Goal: Information Seeking & Learning: Learn about a topic

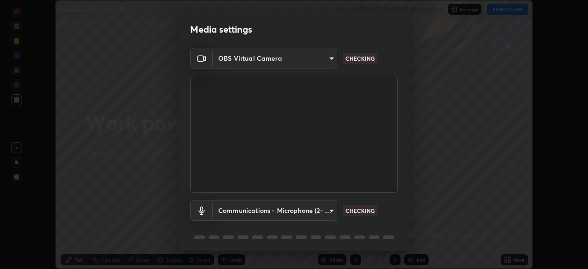
scroll to position [33, 0]
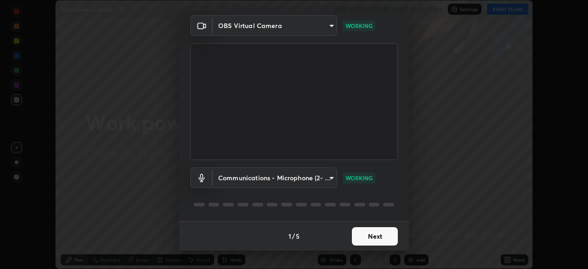
click at [363, 237] on button "Next" at bounding box center [375, 236] width 46 height 18
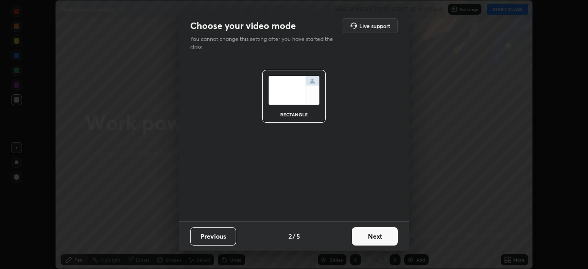
click at [366, 236] on button "Next" at bounding box center [375, 236] width 46 height 18
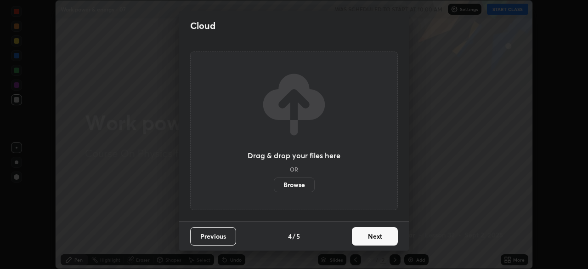
click at [378, 239] on button "Next" at bounding box center [375, 236] width 46 height 18
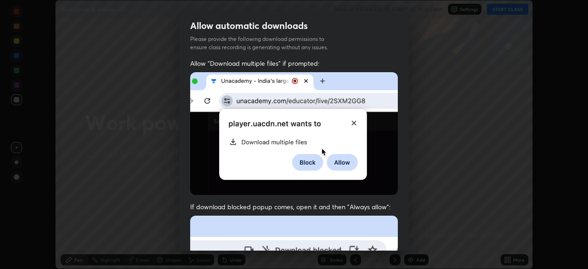
click at [396, 237] on div "Allow "Download multiple files" if prompted: If download blocked popup comes, o…" at bounding box center [294, 252] width 230 height 387
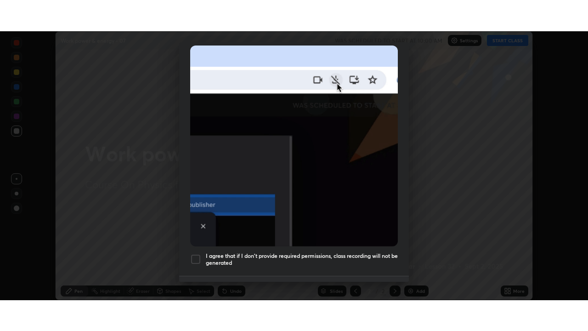
scroll to position [220, 0]
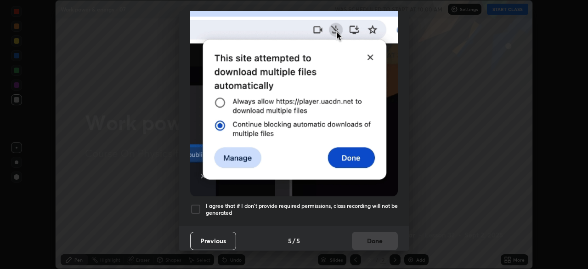
click at [359, 203] on h5 "I agree that if I don't provide required permissions, class recording will not …" at bounding box center [302, 209] width 192 height 14
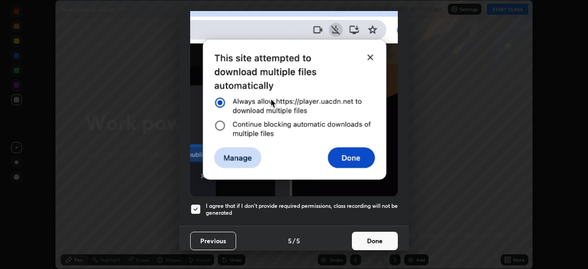
click at [366, 231] on button "Done" at bounding box center [375, 240] width 46 height 18
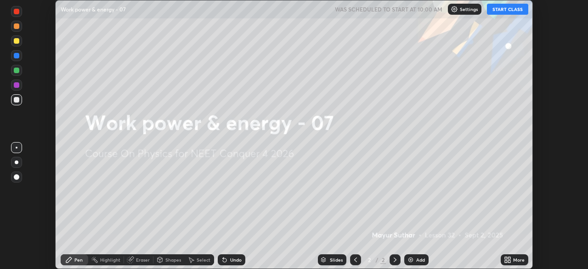
click at [506, 258] on icon at bounding box center [506, 258] width 2 height 2
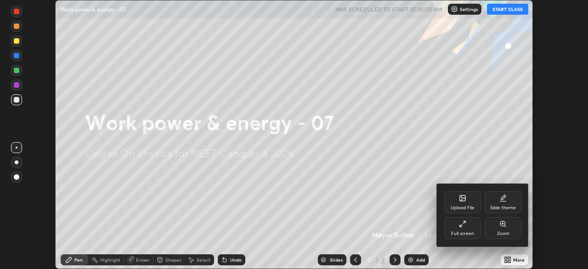
click at [461, 231] on div "Full screen" at bounding box center [462, 233] width 23 height 5
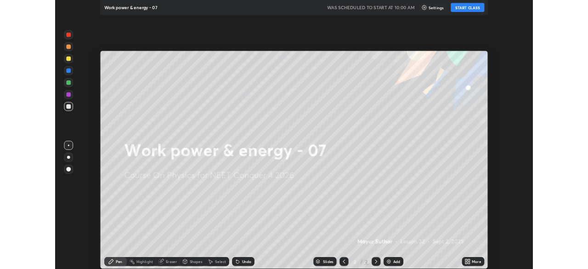
scroll to position [331, 588]
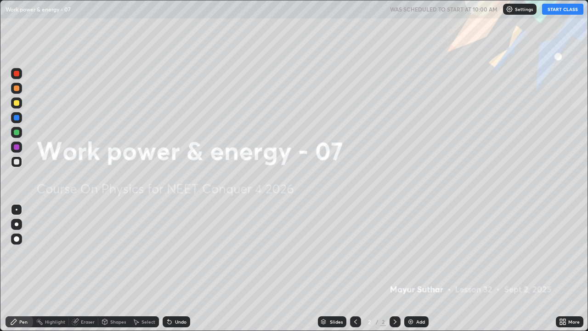
click at [552, 11] on button "START CLASS" at bounding box center [562, 9] width 41 height 11
click at [560, 268] on icon at bounding box center [561, 320] width 2 height 2
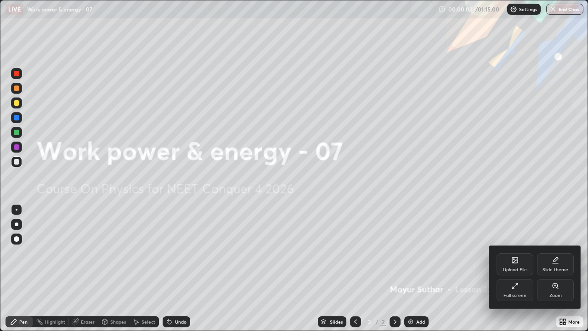
click at [508, 268] on div "Full screen" at bounding box center [514, 295] width 23 height 5
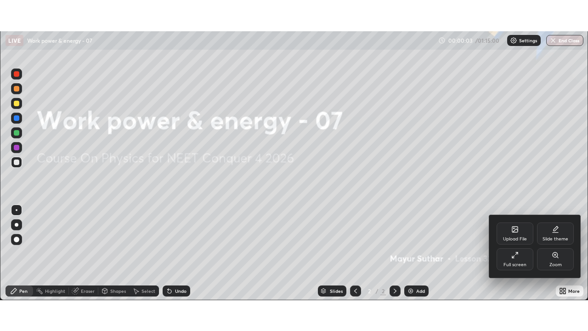
scroll to position [45651, 45332]
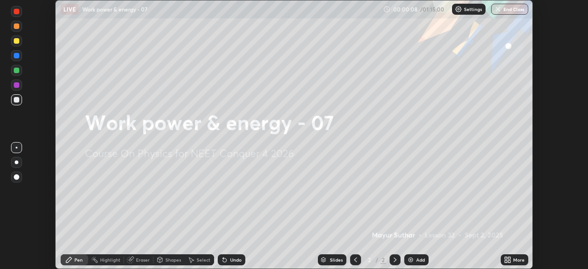
click at [507, 260] on icon at bounding box center [507, 259] width 7 height 7
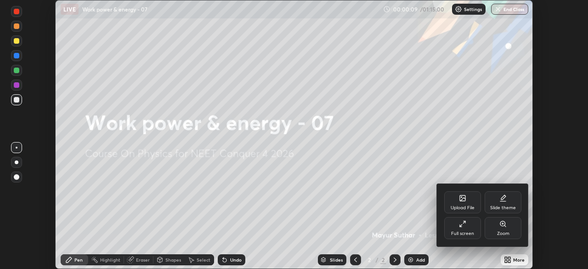
click at [468, 229] on div "Full screen" at bounding box center [462, 228] width 37 height 22
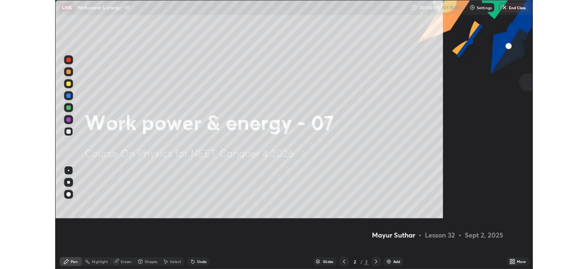
scroll to position [331, 588]
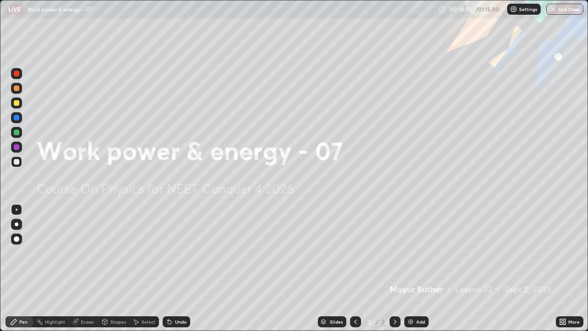
click at [17, 239] on div at bounding box center [17, 239] width 6 height 6
click at [414, 268] on div "Add" at bounding box center [416, 321] width 24 height 11
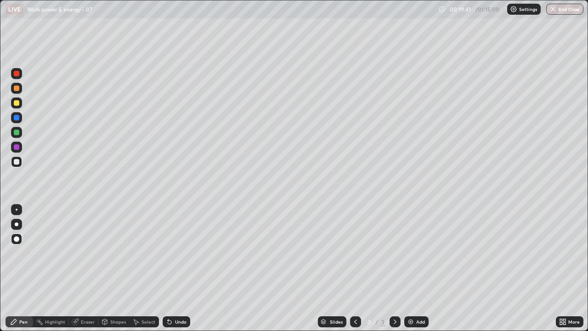
click at [18, 88] on div at bounding box center [17, 88] width 6 height 6
click at [171, 268] on icon at bounding box center [169, 321] width 7 height 7
click at [21, 162] on div at bounding box center [16, 161] width 11 height 11
click at [16, 103] on div at bounding box center [17, 103] width 6 height 6
click at [15, 74] on div at bounding box center [17, 74] width 6 height 6
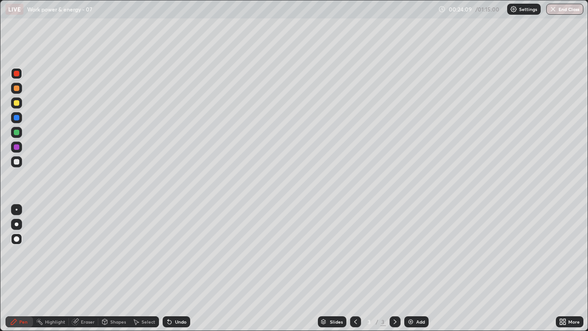
click at [179, 268] on div "Undo" at bounding box center [177, 321] width 28 height 11
click at [17, 164] on div at bounding box center [17, 162] width 6 height 6
click at [14, 102] on div at bounding box center [17, 103] width 6 height 6
click at [413, 268] on img at bounding box center [410, 321] width 7 height 7
click at [18, 162] on div at bounding box center [17, 162] width 6 height 6
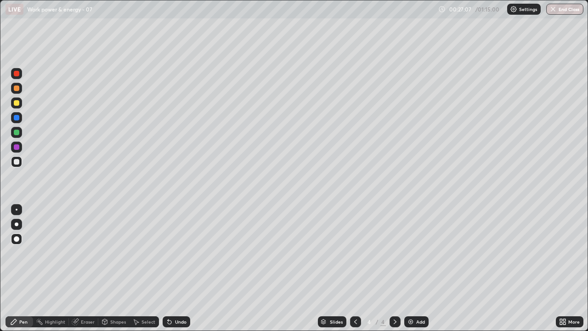
click at [17, 136] on div at bounding box center [16, 132] width 11 height 11
click at [20, 163] on div at bounding box center [16, 161] width 11 height 11
click at [180, 268] on div "Undo" at bounding box center [180, 321] width 11 height 5
click at [17, 105] on div at bounding box center [17, 103] width 6 height 6
click at [17, 132] on div at bounding box center [17, 132] width 6 height 6
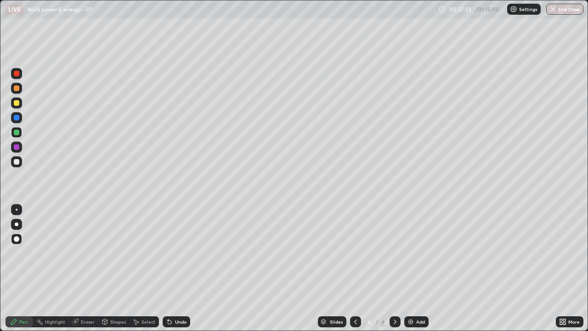
click at [19, 160] on div at bounding box center [17, 162] width 6 height 6
click at [17, 162] on div at bounding box center [17, 162] width 6 height 6
click at [180, 268] on div "Undo" at bounding box center [177, 321] width 28 height 11
click at [177, 268] on div "Undo" at bounding box center [180, 321] width 11 height 5
click at [17, 163] on div at bounding box center [17, 162] width 6 height 6
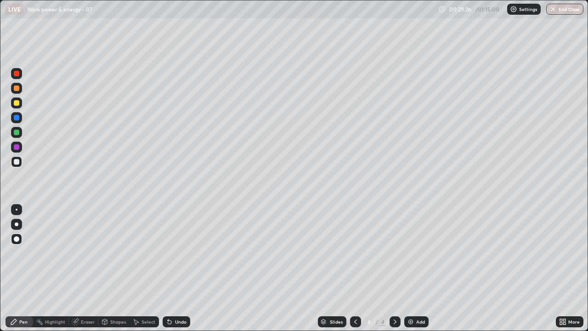
click at [14, 131] on div at bounding box center [17, 132] width 6 height 6
click at [17, 162] on div at bounding box center [17, 162] width 6 height 6
click at [412, 268] on img at bounding box center [410, 321] width 7 height 7
click at [17, 74] on div at bounding box center [17, 74] width 6 height 6
click at [14, 149] on div at bounding box center [17, 147] width 6 height 6
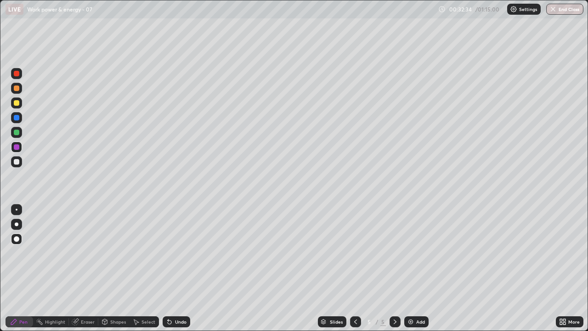
click at [17, 119] on div at bounding box center [17, 118] width 6 height 6
click at [16, 161] on div at bounding box center [17, 162] width 6 height 6
click at [175, 268] on div "Undo" at bounding box center [180, 321] width 11 height 5
click at [418, 268] on div "Add" at bounding box center [416, 321] width 24 height 11
click at [19, 162] on div at bounding box center [17, 162] width 6 height 6
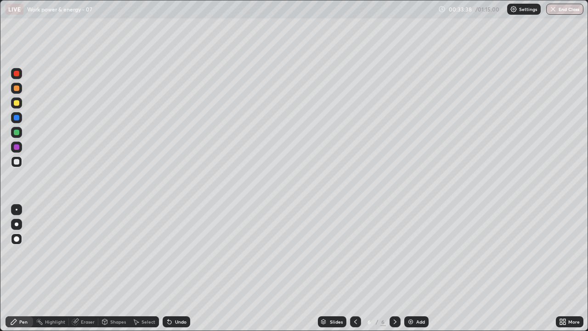
click at [18, 73] on div at bounding box center [17, 74] width 6 height 6
click at [17, 161] on div at bounding box center [17, 162] width 6 height 6
click at [17, 104] on div at bounding box center [17, 103] width 6 height 6
click at [16, 134] on div at bounding box center [17, 132] width 6 height 6
click at [20, 77] on div at bounding box center [16, 73] width 11 height 11
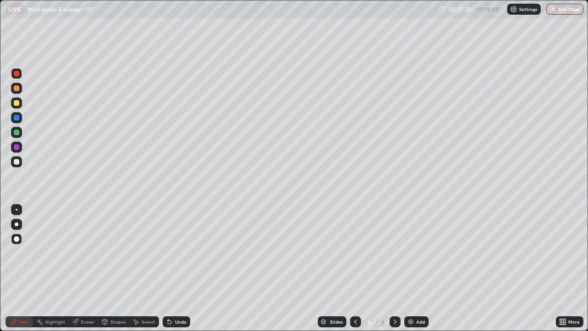
click at [175, 268] on div "Undo" at bounding box center [180, 321] width 11 height 5
click at [412, 268] on img at bounding box center [410, 321] width 7 height 7
click at [17, 162] on div at bounding box center [17, 162] width 6 height 6
click at [12, 134] on div at bounding box center [16, 132] width 11 height 11
click at [173, 268] on div "Undo" at bounding box center [177, 321] width 28 height 11
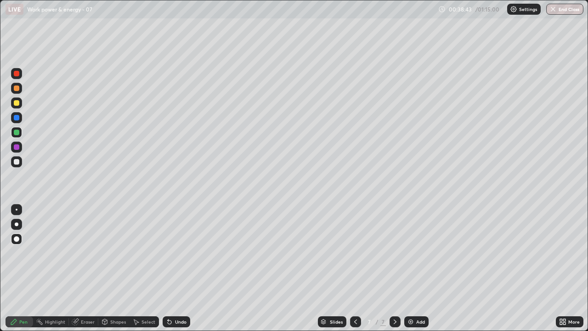
click at [175, 268] on div "Undo" at bounding box center [180, 321] width 11 height 5
click at [17, 90] on div at bounding box center [17, 88] width 6 height 6
click at [168, 268] on icon at bounding box center [170, 322] width 4 height 4
click at [171, 268] on icon at bounding box center [169, 321] width 7 height 7
click at [173, 268] on div "Undo" at bounding box center [177, 321] width 28 height 11
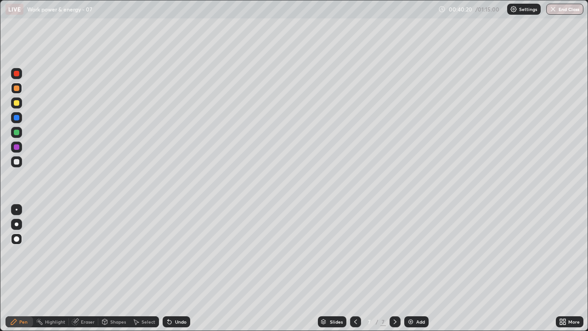
click at [175, 268] on div "Undo" at bounding box center [180, 321] width 11 height 5
click at [176, 268] on div "Undo" at bounding box center [177, 321] width 28 height 11
click at [177, 268] on div "Undo" at bounding box center [177, 321] width 28 height 11
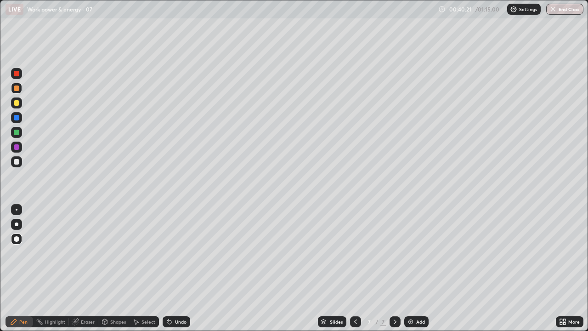
click at [180, 268] on div "Undo" at bounding box center [177, 321] width 28 height 11
click at [180, 268] on div "Undo" at bounding box center [174, 321] width 31 height 18
click at [179, 268] on div "Undo" at bounding box center [174, 321] width 31 height 18
click at [180, 268] on div "Undo" at bounding box center [174, 321] width 31 height 18
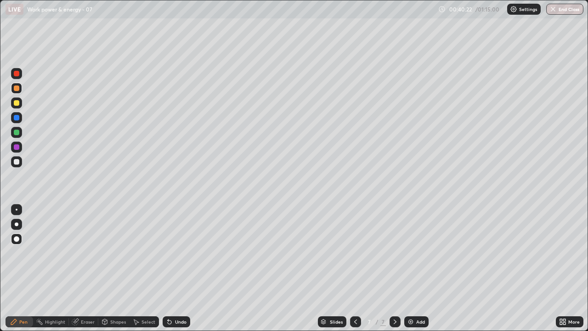
click at [179, 268] on div "Undo" at bounding box center [174, 321] width 31 height 18
click at [178, 268] on div "Undo" at bounding box center [174, 321] width 31 height 18
click at [170, 268] on icon at bounding box center [169, 321] width 7 height 7
click at [172, 268] on div "Undo" at bounding box center [177, 321] width 28 height 11
click at [414, 268] on div "Add" at bounding box center [416, 321] width 24 height 11
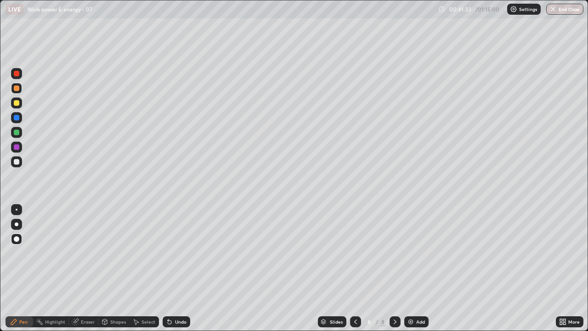
click at [16, 161] on div at bounding box center [17, 162] width 6 height 6
click at [171, 268] on icon at bounding box center [169, 321] width 7 height 7
click at [18, 118] on div at bounding box center [17, 118] width 6 height 6
click at [17, 161] on div at bounding box center [17, 162] width 6 height 6
click at [412, 268] on img at bounding box center [410, 321] width 7 height 7
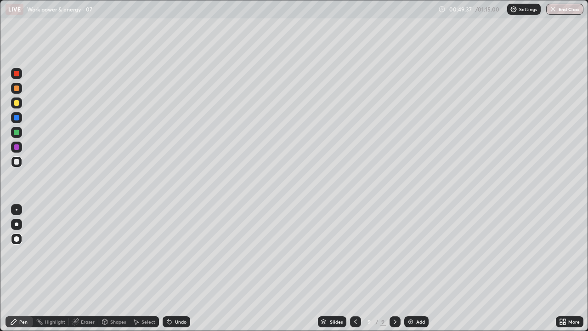
click at [350, 268] on div at bounding box center [355, 321] width 11 height 11
click at [17, 147] on div at bounding box center [17, 147] width 6 height 6
click at [394, 268] on icon at bounding box center [394, 321] width 7 height 7
click at [355, 268] on icon at bounding box center [355, 321] width 3 height 5
click at [395, 268] on div at bounding box center [394, 321] width 11 height 11
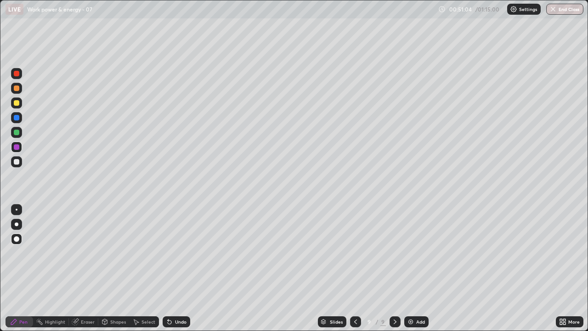
click at [18, 163] on div at bounding box center [17, 162] width 6 height 6
click at [179, 268] on div "Undo" at bounding box center [180, 321] width 11 height 5
click at [181, 268] on div "Undo" at bounding box center [177, 321] width 28 height 11
click at [181, 268] on div "Undo" at bounding box center [180, 321] width 11 height 5
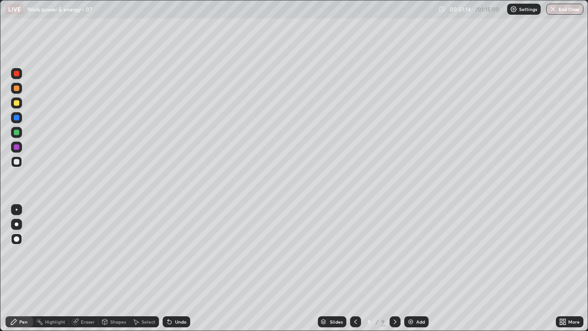
click at [178, 268] on div "Undo" at bounding box center [177, 321] width 28 height 11
click at [355, 268] on icon at bounding box center [355, 321] width 7 height 7
click at [394, 268] on icon at bounding box center [395, 321] width 3 height 5
click at [411, 268] on img at bounding box center [410, 321] width 7 height 7
click at [17, 162] on div at bounding box center [17, 162] width 6 height 6
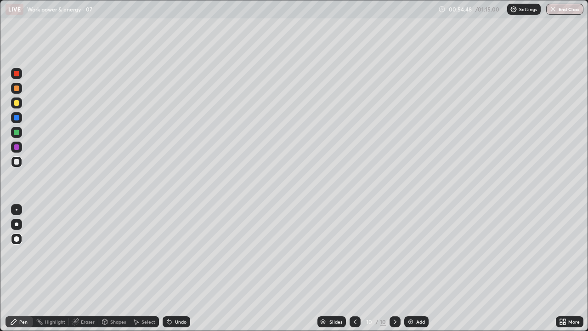
click at [172, 268] on icon at bounding box center [169, 321] width 7 height 7
click at [175, 268] on div "Undo" at bounding box center [180, 321] width 11 height 5
click at [18, 163] on div at bounding box center [17, 162] width 6 height 6
click at [17, 147] on div at bounding box center [17, 147] width 6 height 6
click at [85, 268] on div "Eraser" at bounding box center [88, 321] width 14 height 5
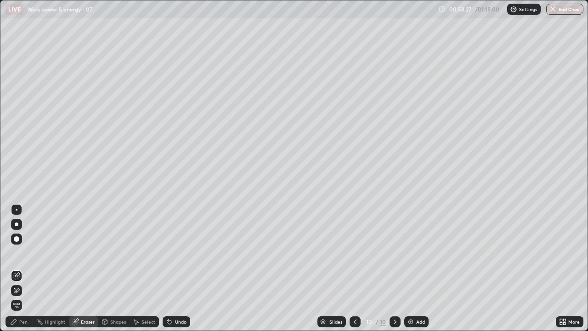
click at [13, 268] on icon at bounding box center [14, 322] width 6 height 6
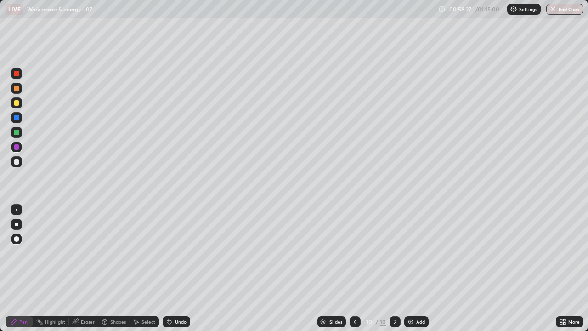
click at [17, 160] on div at bounding box center [17, 162] width 6 height 6
click at [15, 162] on div at bounding box center [17, 162] width 6 height 6
click at [410, 268] on img at bounding box center [410, 321] width 7 height 7
click at [17, 158] on div at bounding box center [16, 161] width 11 height 11
click at [17, 147] on div at bounding box center [17, 147] width 6 height 6
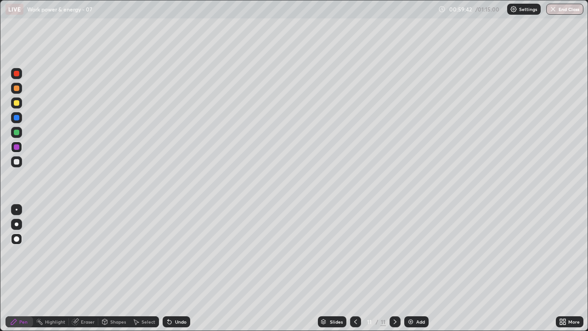
click at [17, 162] on div at bounding box center [17, 162] width 6 height 6
click at [20, 133] on div at bounding box center [16, 132] width 11 height 11
click at [177, 268] on div "Undo" at bounding box center [177, 321] width 28 height 11
click at [180, 268] on div "Undo" at bounding box center [180, 321] width 11 height 5
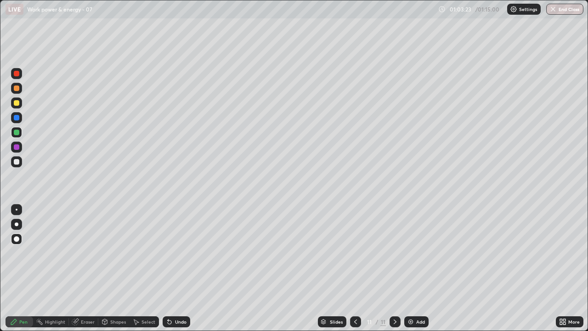
click at [181, 268] on div "Undo" at bounding box center [180, 321] width 11 height 5
click at [180, 268] on div "Undo" at bounding box center [180, 321] width 11 height 5
click at [174, 268] on div "Undo" at bounding box center [177, 321] width 28 height 11
click at [168, 268] on icon at bounding box center [169, 321] width 7 height 7
click at [18, 134] on div at bounding box center [17, 132] width 6 height 6
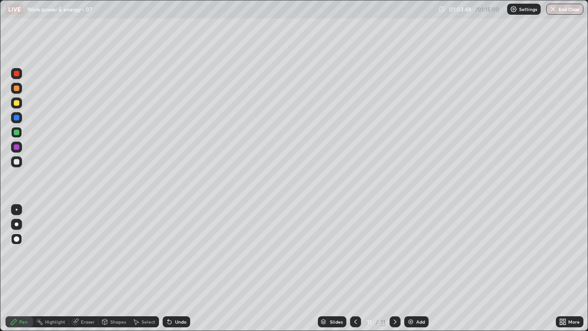
click at [176, 268] on div "Undo" at bounding box center [180, 321] width 11 height 5
click at [175, 268] on div "Undo" at bounding box center [180, 321] width 11 height 5
click at [173, 268] on div "Undo" at bounding box center [177, 321] width 28 height 11
click at [175, 268] on div "Undo" at bounding box center [180, 321] width 11 height 5
click at [177, 268] on div "Undo" at bounding box center [180, 321] width 11 height 5
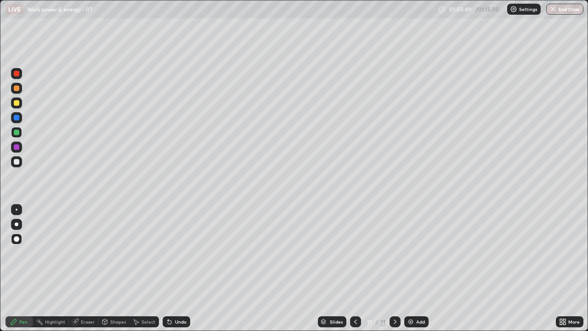
click at [178, 268] on div "Undo" at bounding box center [180, 321] width 11 height 5
click at [16, 162] on div at bounding box center [17, 162] width 6 height 6
click at [415, 268] on div "Add" at bounding box center [416, 321] width 24 height 11
click at [15, 164] on div at bounding box center [17, 162] width 6 height 6
click at [178, 268] on div "Undo" at bounding box center [180, 321] width 11 height 5
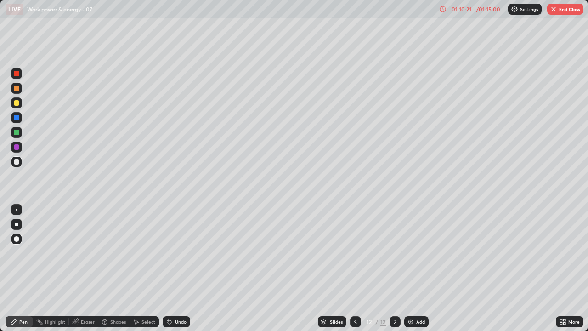
click at [17, 133] on div at bounding box center [17, 132] width 6 height 6
click at [178, 268] on div "Undo" at bounding box center [177, 321] width 28 height 11
click at [176, 268] on div "Undo" at bounding box center [180, 321] width 11 height 5
click at [181, 268] on div "Undo" at bounding box center [177, 321] width 28 height 11
click at [180, 268] on div "Undo" at bounding box center [180, 321] width 11 height 5
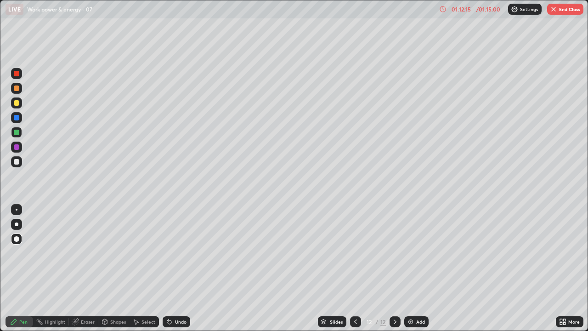
click at [178, 268] on div "Undo" at bounding box center [180, 321] width 11 height 5
click at [554, 11] on img "button" at bounding box center [553, 9] width 7 height 7
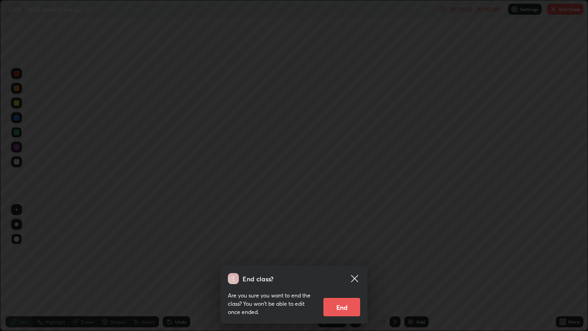
click at [341, 268] on button "End" at bounding box center [341, 307] width 37 height 18
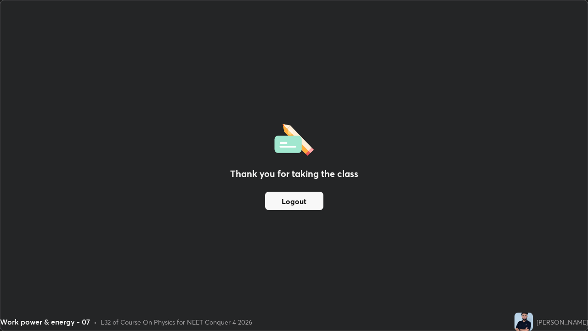
click at [475, 265] on div "Thank you for taking the class Logout" at bounding box center [293, 165] width 587 height 330
click at [473, 251] on div "Thank you for taking the class Logout" at bounding box center [293, 165] width 587 height 330
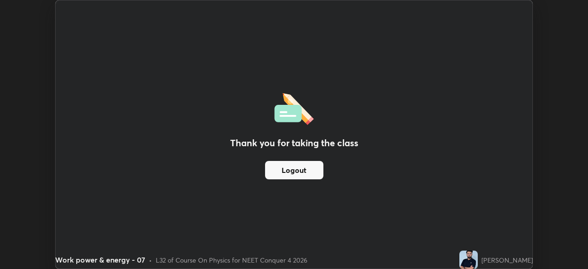
scroll to position [45651, 45332]
